Goal: Navigation & Orientation: Find specific page/section

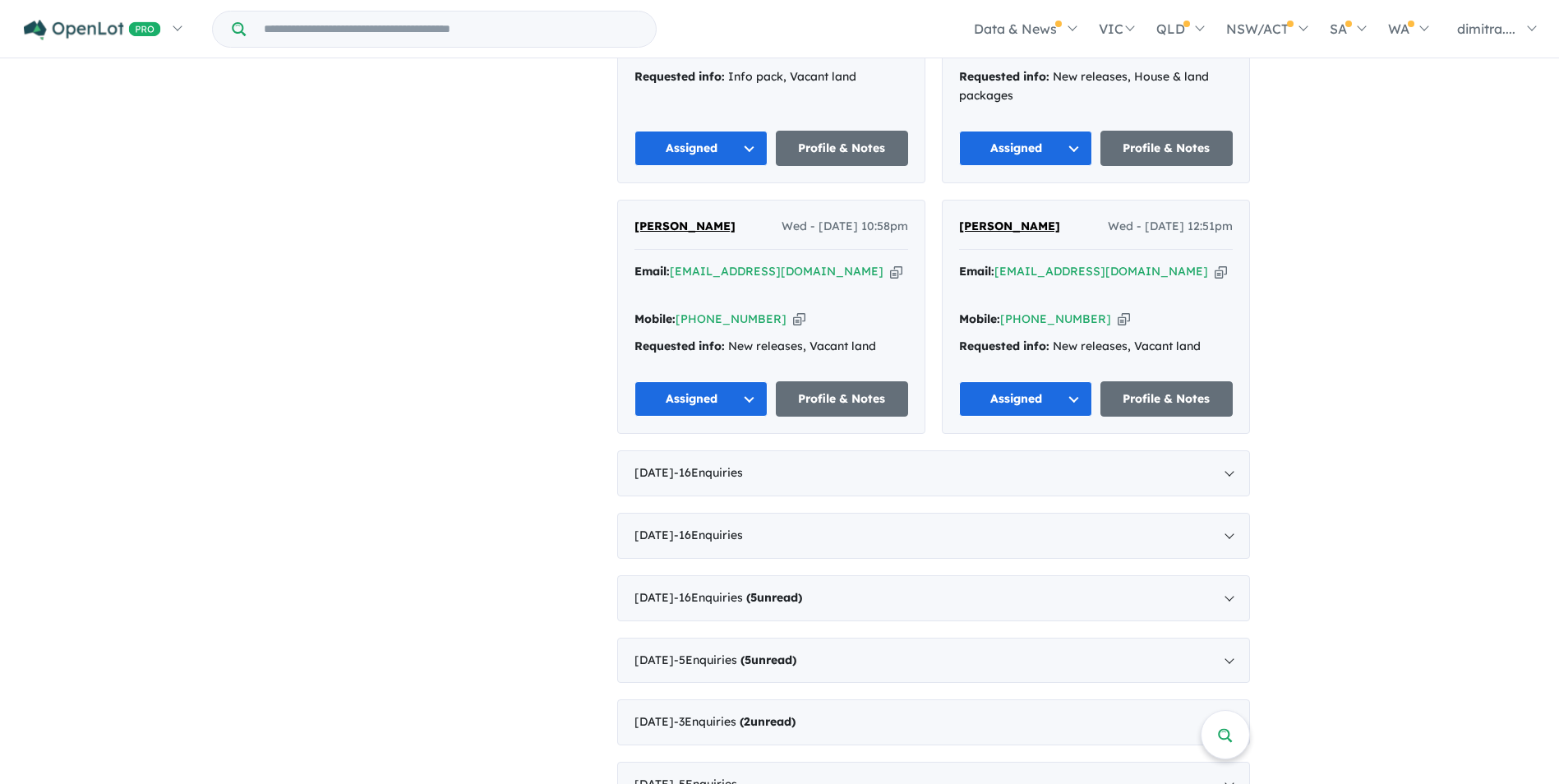
scroll to position [2, 0]
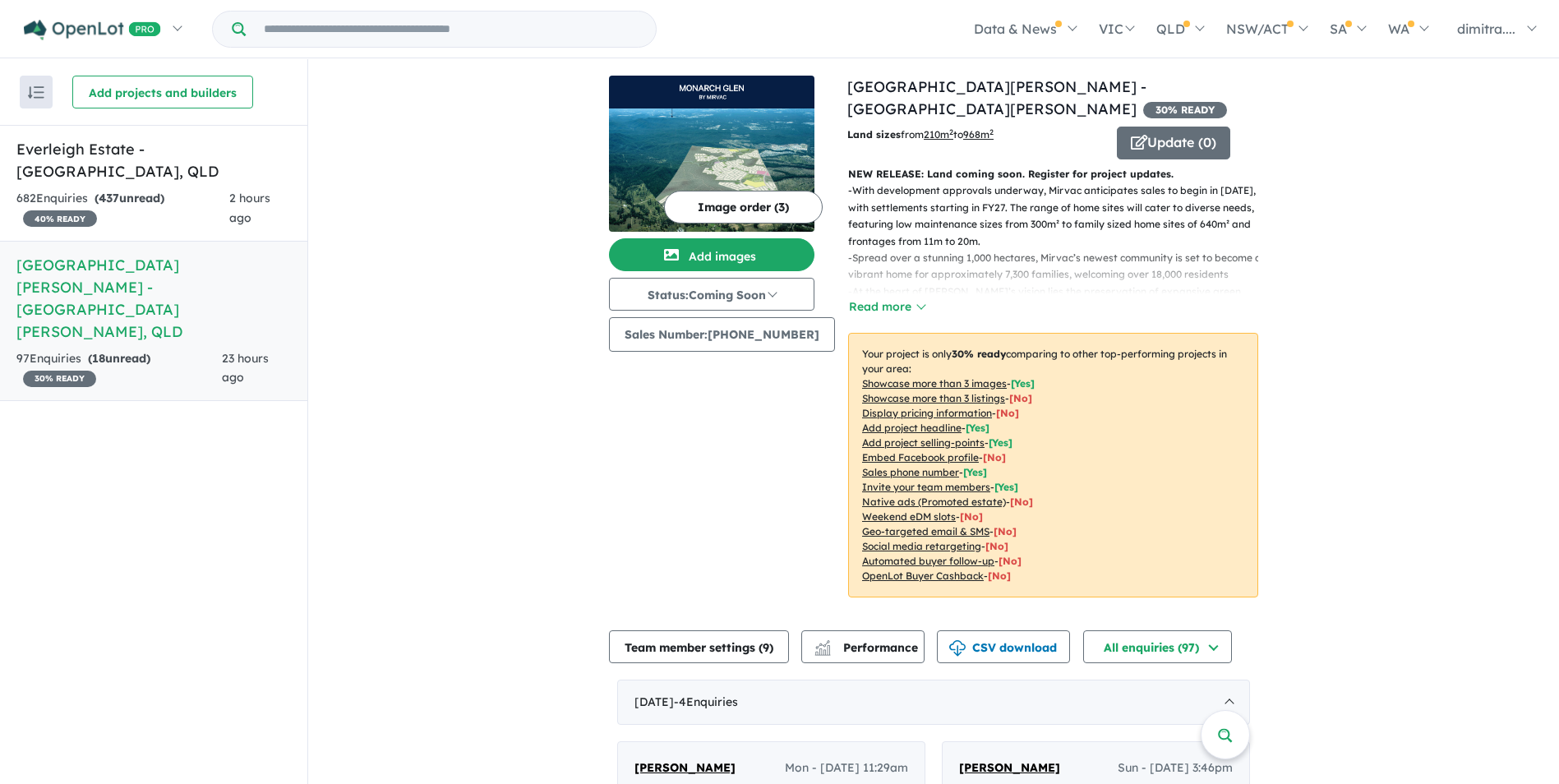
click at [216, 349] on div "97 Enquir ies ( 18 unread) 30 % READY" at bounding box center [120, 368] width 206 height 39
click at [215, 189] on div "682 Enquir ies ( 437 unread) 40 % READY" at bounding box center [123, 208] width 213 height 39
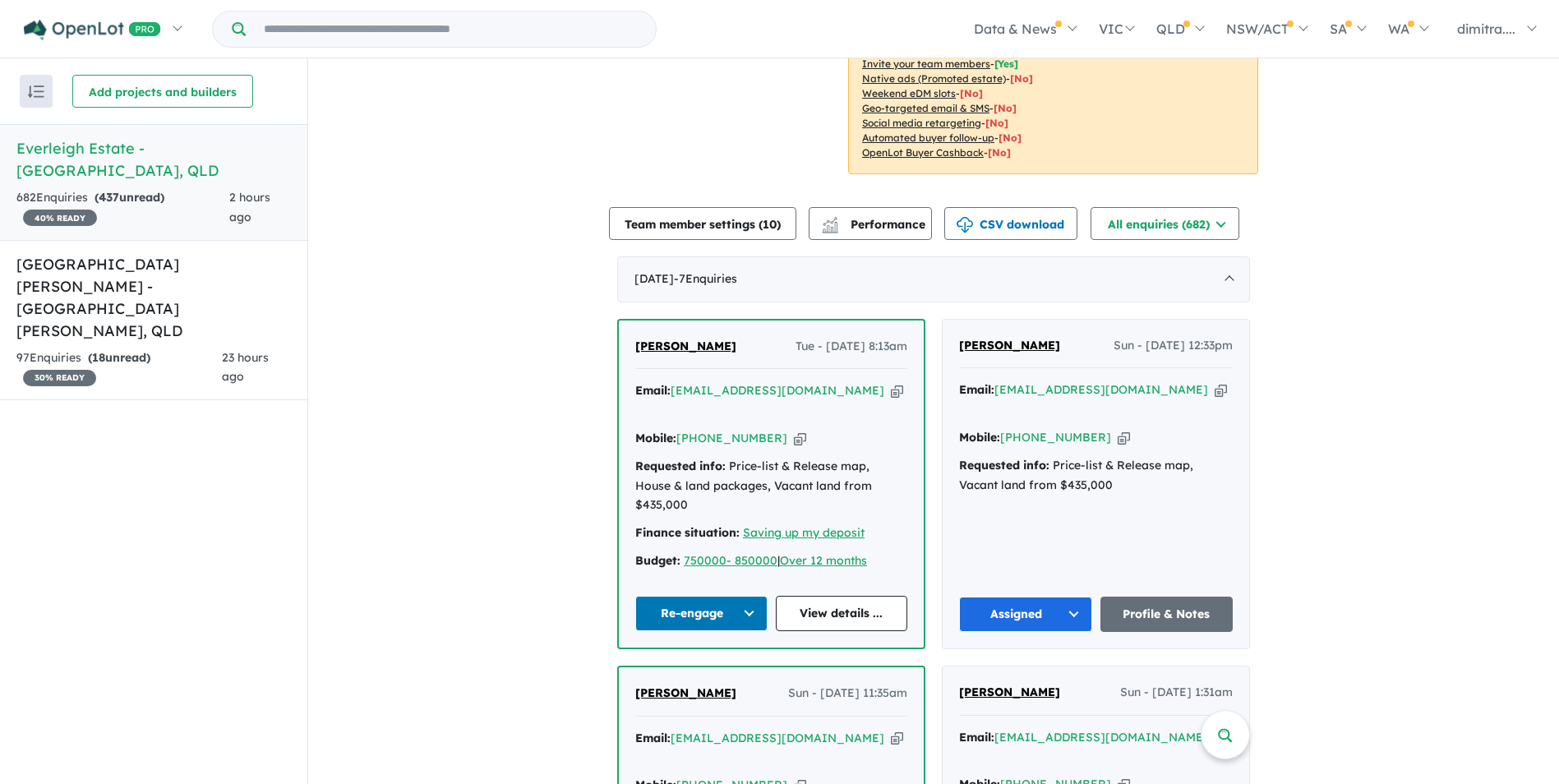
scroll to position [828, 0]
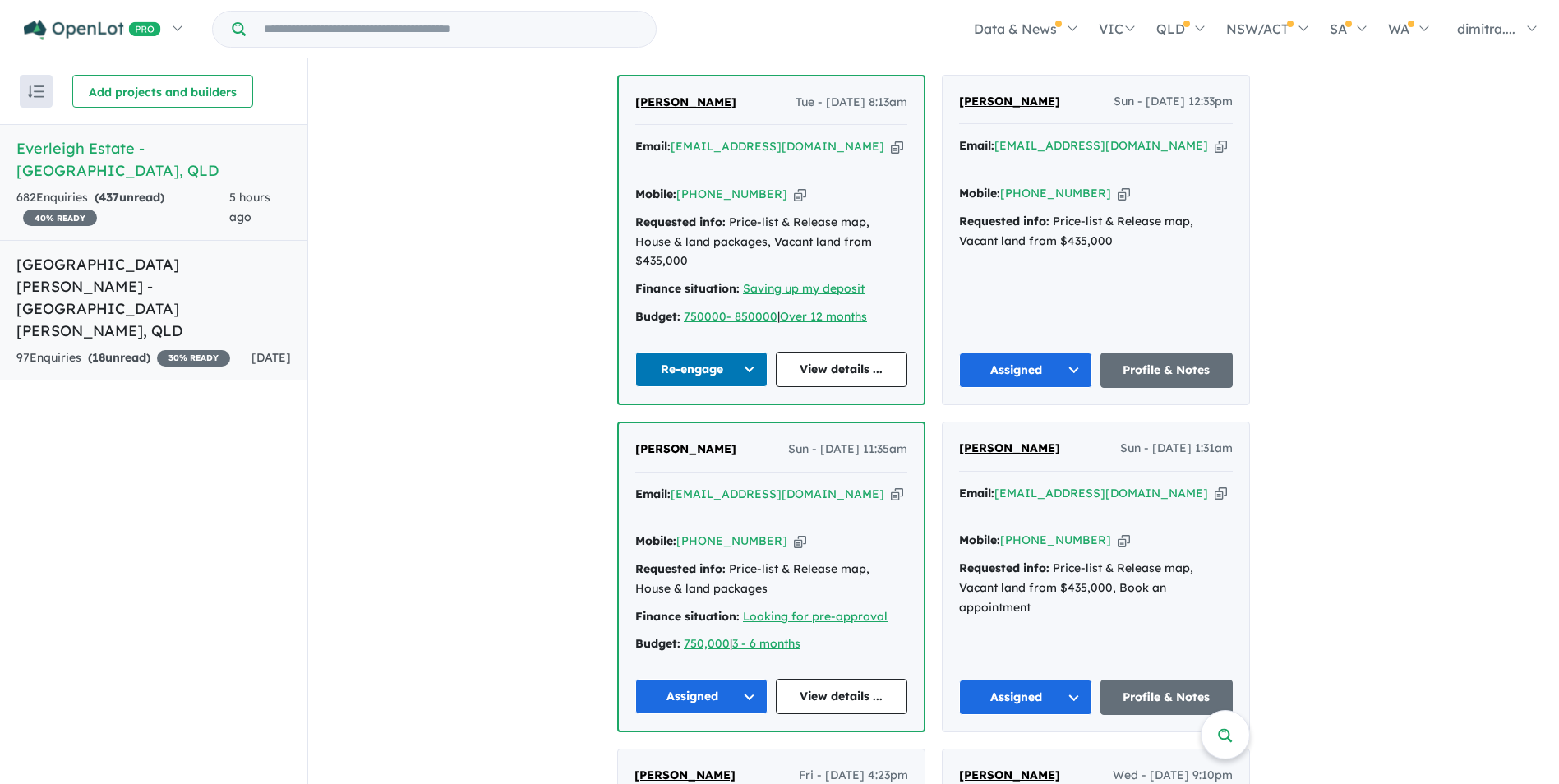
scroll to position [664, 0]
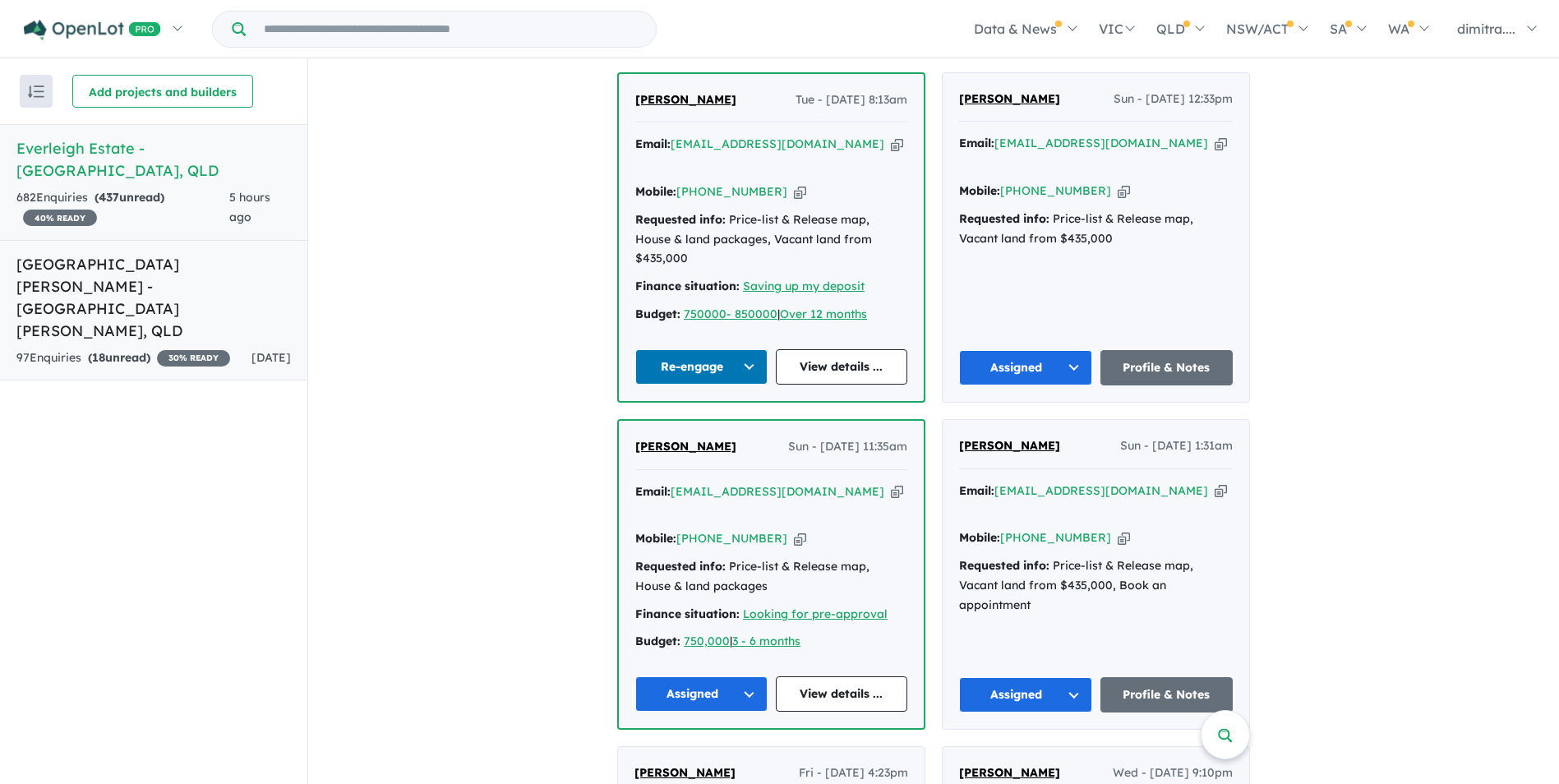
click at [205, 280] on link "[GEOGRAPHIC_DATA][PERSON_NAME] - [GEOGRAPHIC_DATA][PERSON_NAME] , [GEOGRAPHIC_D…" at bounding box center [153, 310] width 307 height 141
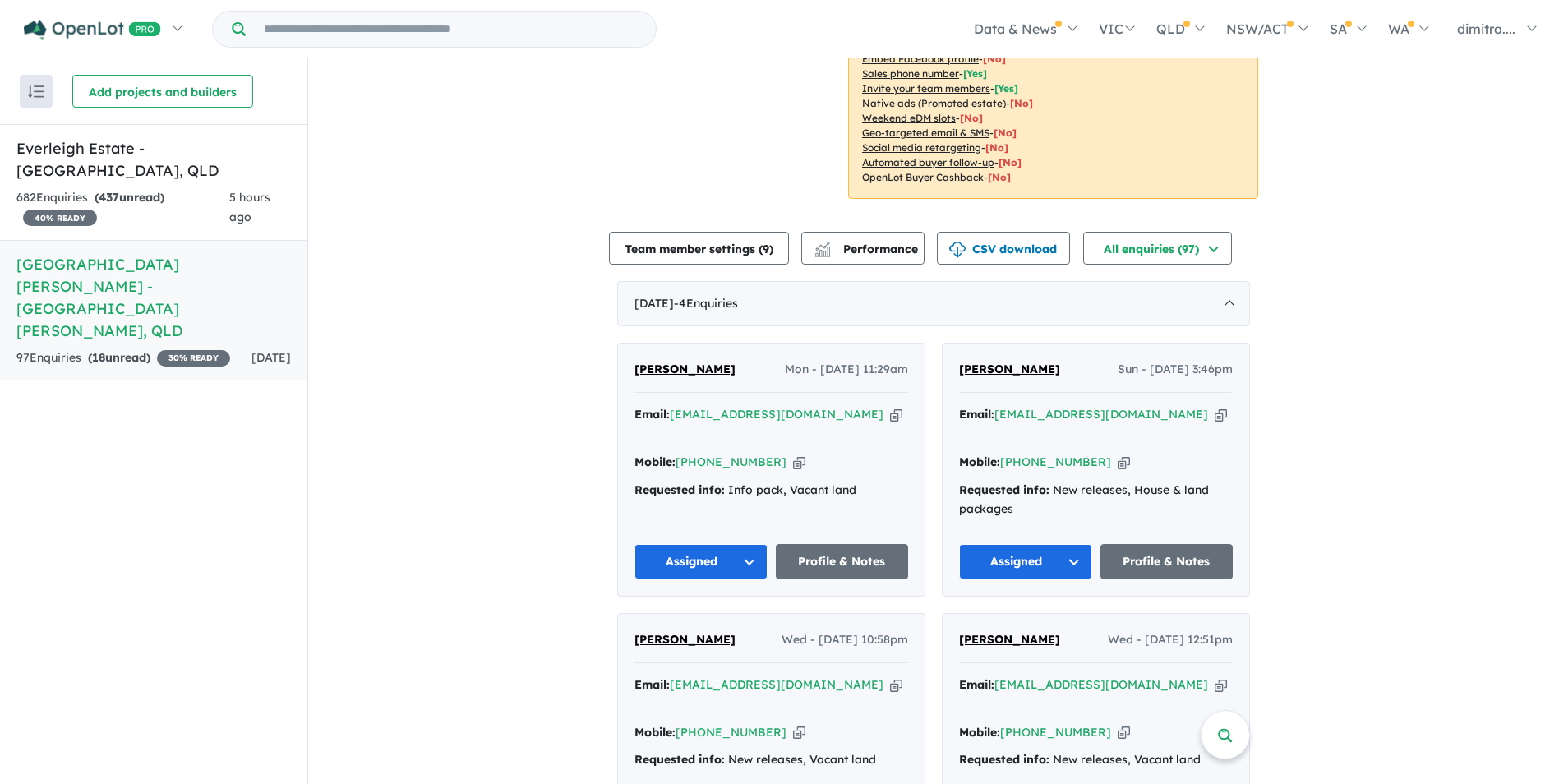
scroll to position [575, 0]
